Goal: Task Accomplishment & Management: Manage account settings

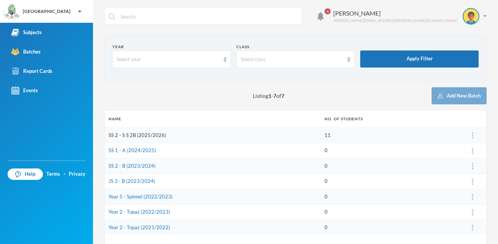
click at [131, 134] on link "SS 2 - S S 2B (2025/2026)" at bounding box center [138, 135] width 58 height 6
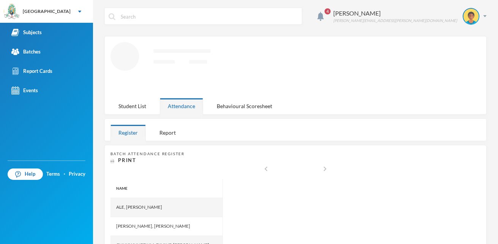
click at [131, 134] on div "Register" at bounding box center [128, 133] width 35 height 16
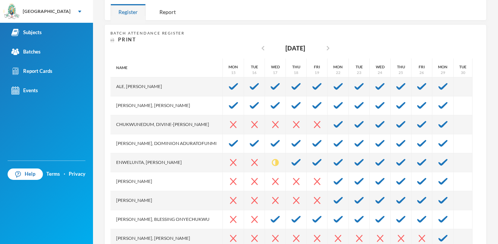
scroll to position [148, 0]
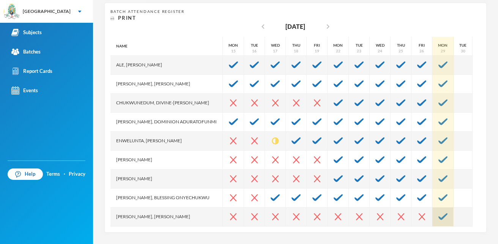
click at [444, 213] on div at bounding box center [443, 217] width 21 height 19
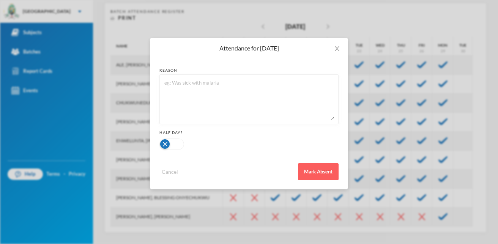
click at [445, 213] on div "Attendance for [DATE] reason Half Day? Cancel Mark Absent" at bounding box center [249, 122] width 498 height 244
click at [446, 215] on div "Attendance for [DATE] reason Half Day? Cancel Mark Absent" at bounding box center [249, 122] width 498 height 244
click at [445, 214] on div "Attendance for [DATE] reason Half Day? Cancel Mark Absent" at bounding box center [249, 122] width 498 height 244
click at [444, 218] on div "Attendance for [DATE] reason Half Day? Cancel Mark Absent" at bounding box center [249, 122] width 498 height 244
click at [322, 171] on button "Mark Absent" at bounding box center [318, 171] width 41 height 17
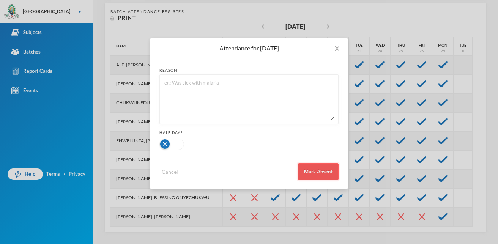
click at [322, 171] on button "Mark Absent" at bounding box center [318, 171] width 41 height 17
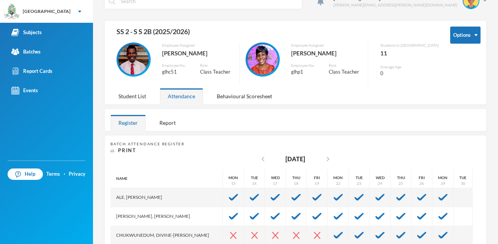
scroll to position [11, 0]
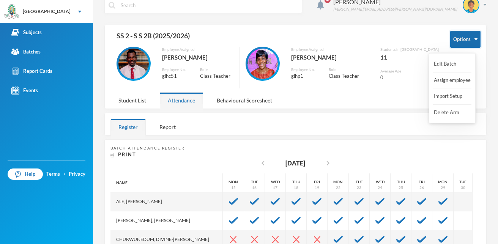
click at [471, 38] on button "Options" at bounding box center [465, 39] width 30 height 17
click at [478, 3] on div "Olayinka Modupe [EMAIL_ADDRESS][PERSON_NAME][DOMAIN_NAME]" at bounding box center [407, 5] width 159 height 17
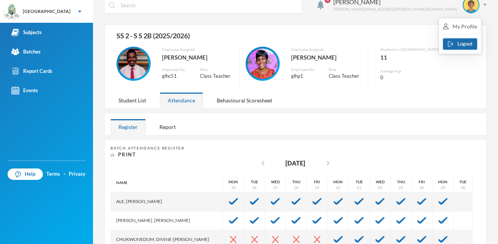
click at [467, 43] on button "Logout" at bounding box center [460, 43] width 34 height 11
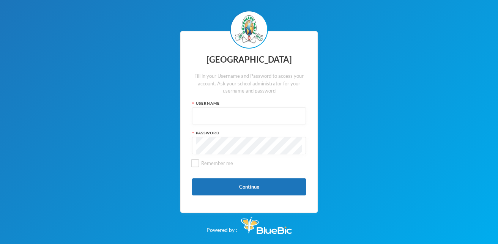
drag, startPoint x: 245, startPoint y: 117, endPoint x: 218, endPoint y: 112, distance: 27.7
click at [218, 112] on input "text" at bounding box center [249, 116] width 106 height 17
click at [218, 114] on input "text" at bounding box center [249, 116] width 106 height 17
drag, startPoint x: 218, startPoint y: 115, endPoint x: 151, endPoint y: 145, distance: 73.6
click at [218, 115] on input "text" at bounding box center [249, 116] width 106 height 17
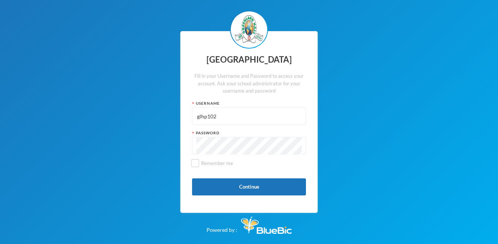
type input "glhp102"
click at [220, 174] on div "Greenland Hall Fill in your Username and Password to access your account. Ask y…" at bounding box center [248, 122] width 137 height 182
click at [221, 185] on button "Continue" at bounding box center [249, 187] width 114 height 17
